Goal: Transaction & Acquisition: Purchase product/service

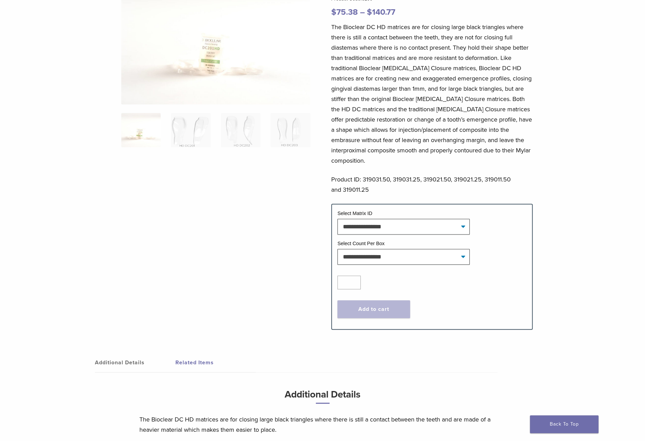
scroll to position [62, 0]
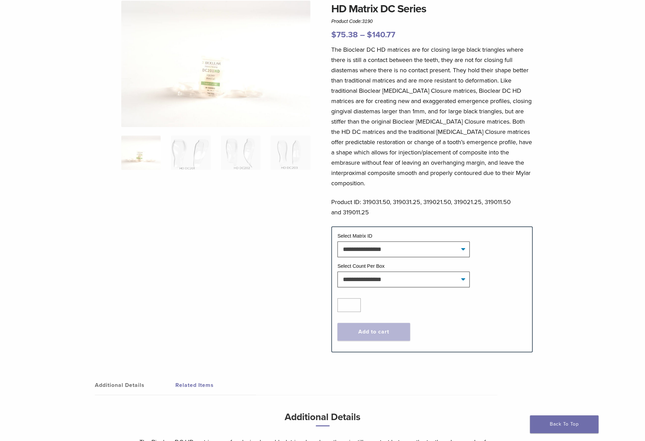
click at [136, 376] on link "Additional Details" at bounding box center [135, 385] width 80 height 19
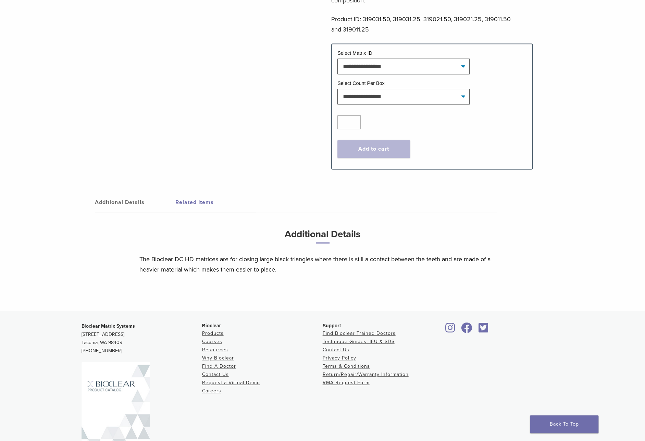
scroll to position [0, 0]
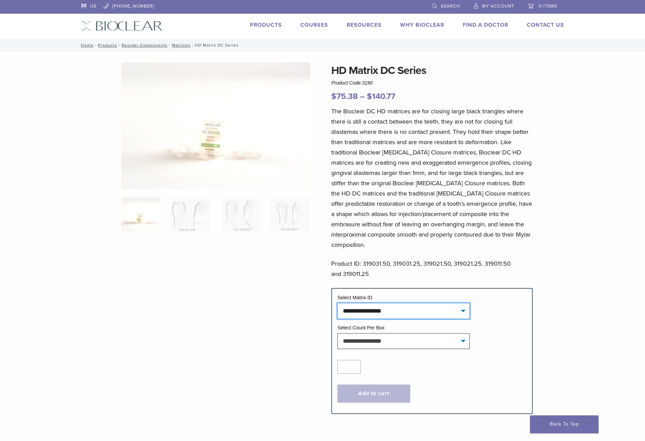
click at [390, 303] on select "**********" at bounding box center [403, 311] width 132 height 16
click at [394, 274] on div "The Bioclear DC HD matrices are for closing large black triangles where there i…" at bounding box center [431, 197] width 201 height 182
click at [309, 25] on link "Courses" at bounding box center [314, 25] width 28 height 7
click at [271, 26] on link "Products" at bounding box center [266, 25] width 32 height 7
